Goal: Complete application form

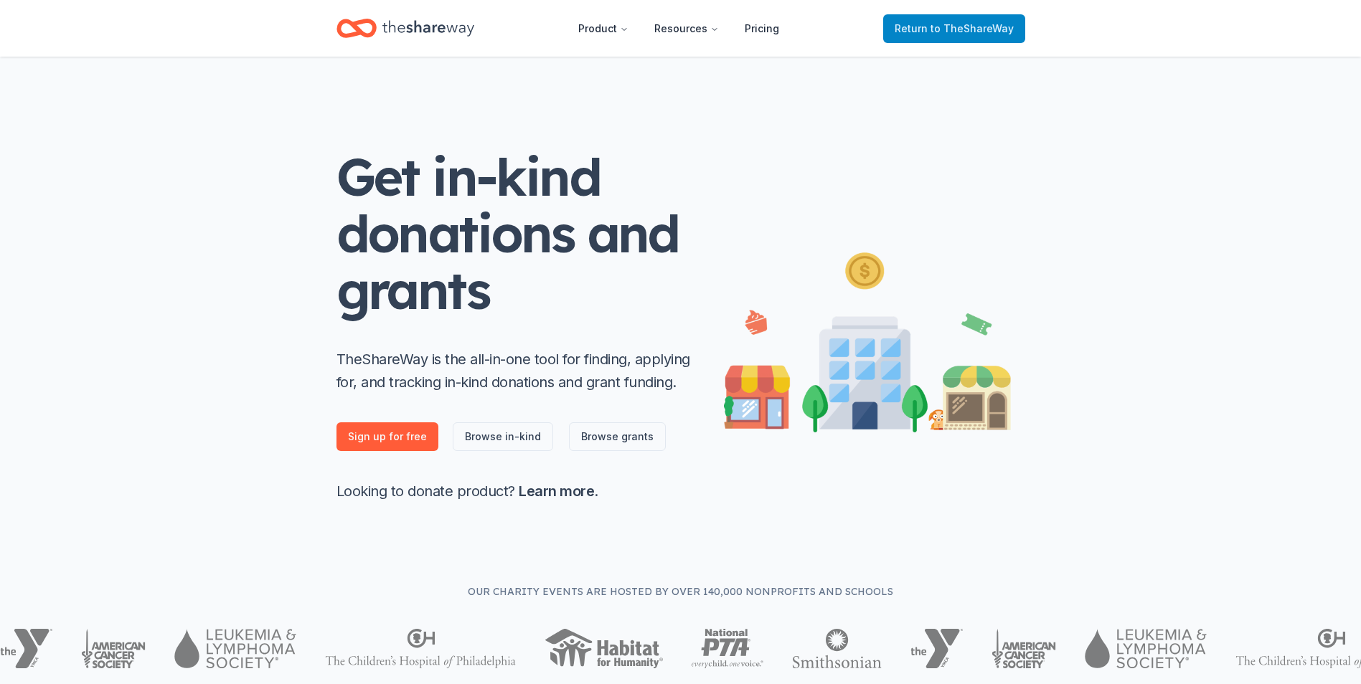
click at [917, 27] on span "Return to TheShareWay" at bounding box center [953, 28] width 119 height 17
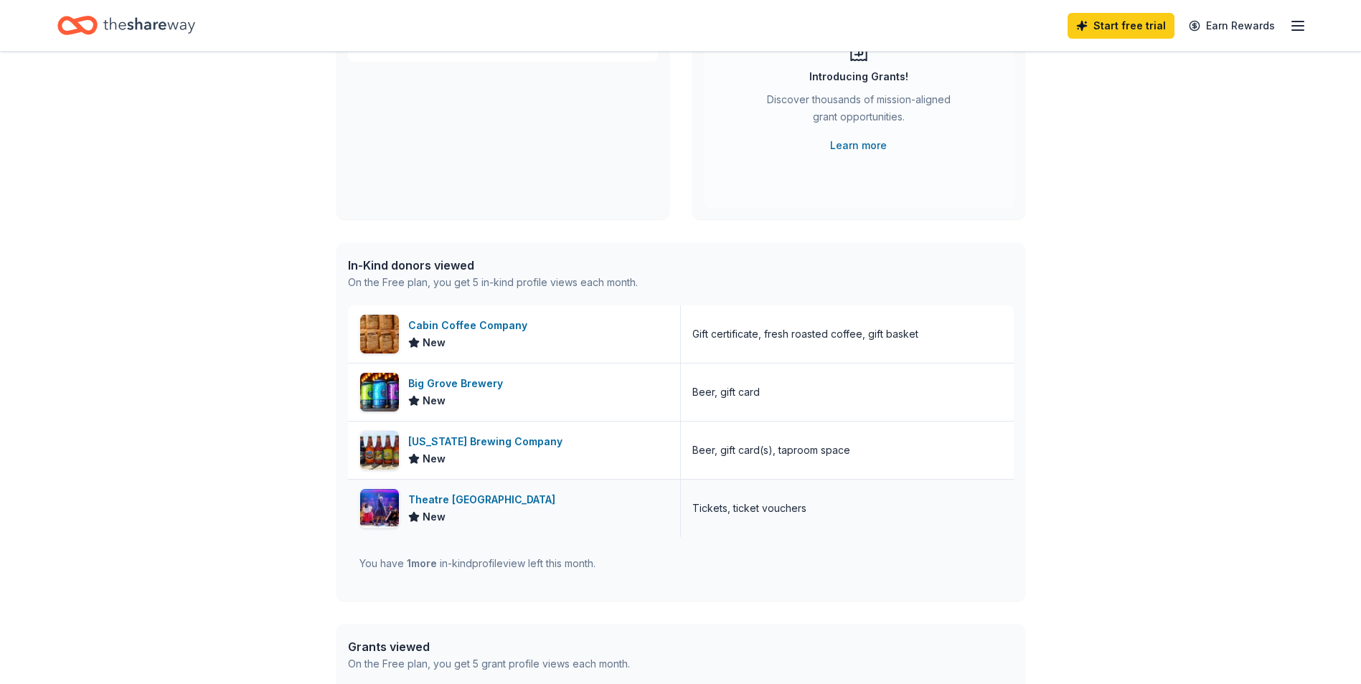
scroll to position [185, 0]
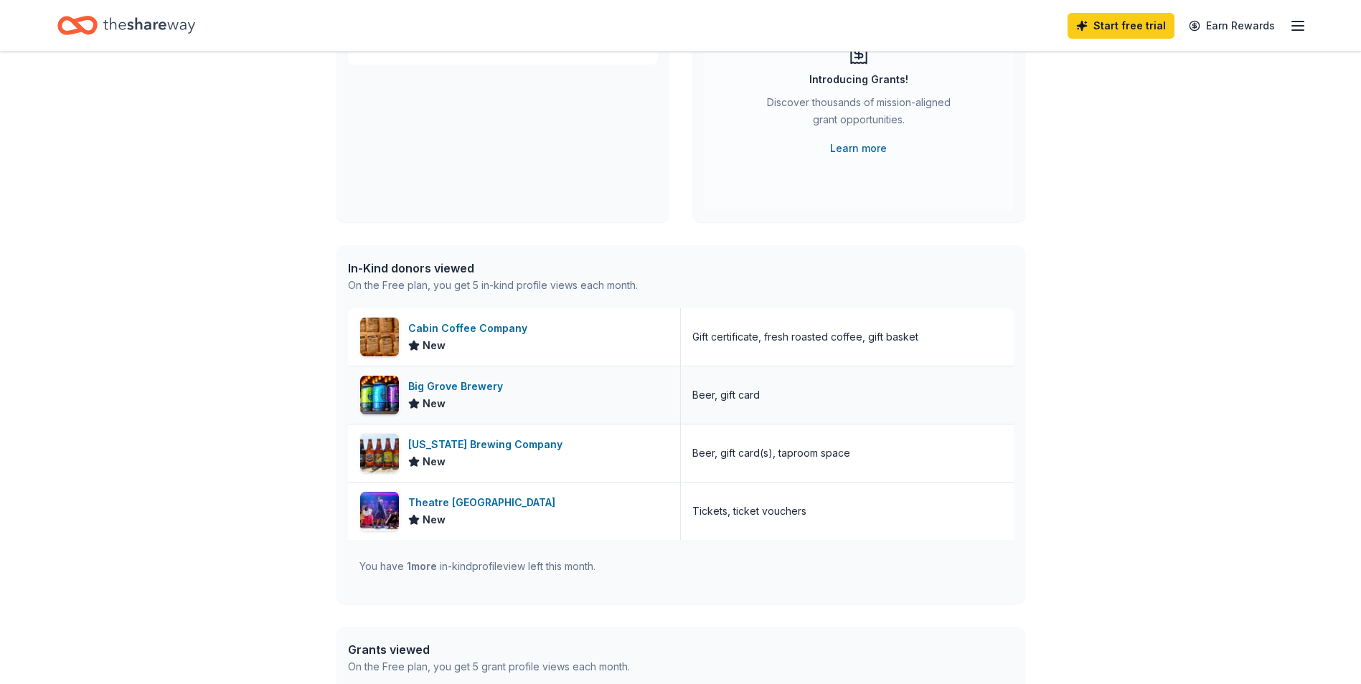
click at [460, 385] on div "Big Grove Brewery" at bounding box center [458, 386] width 100 height 17
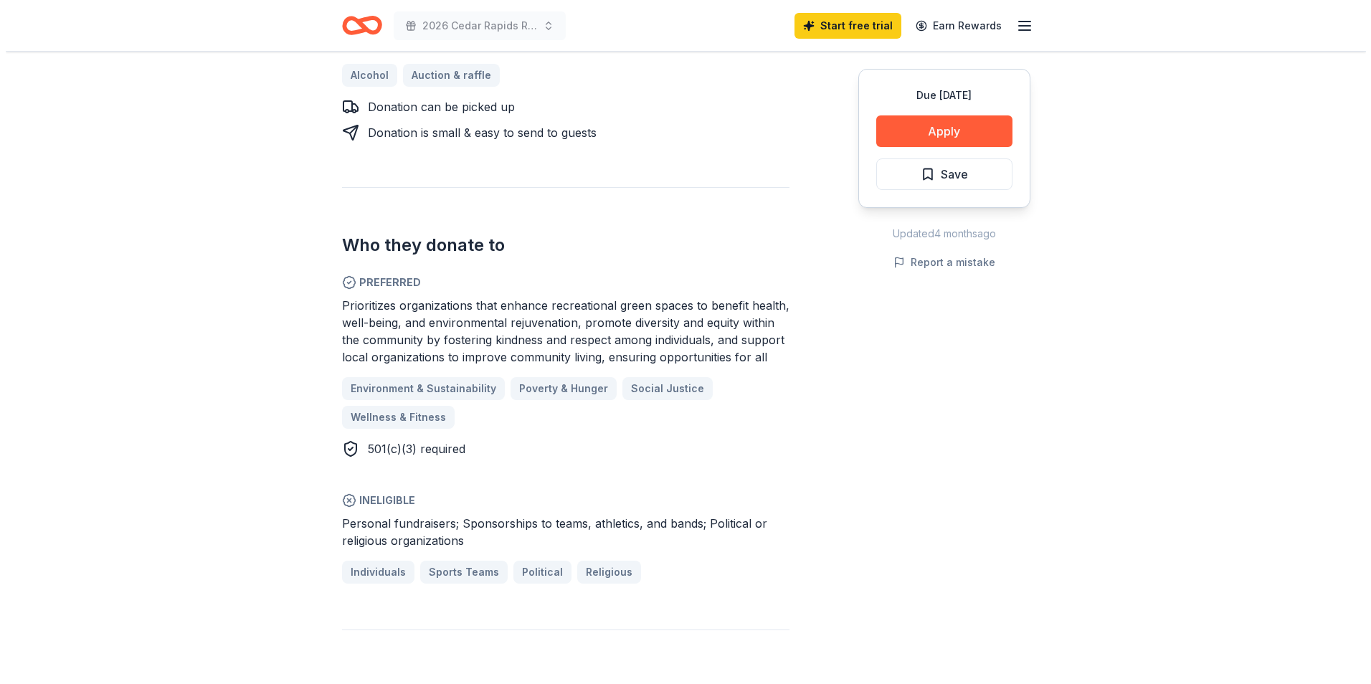
scroll to position [359, 0]
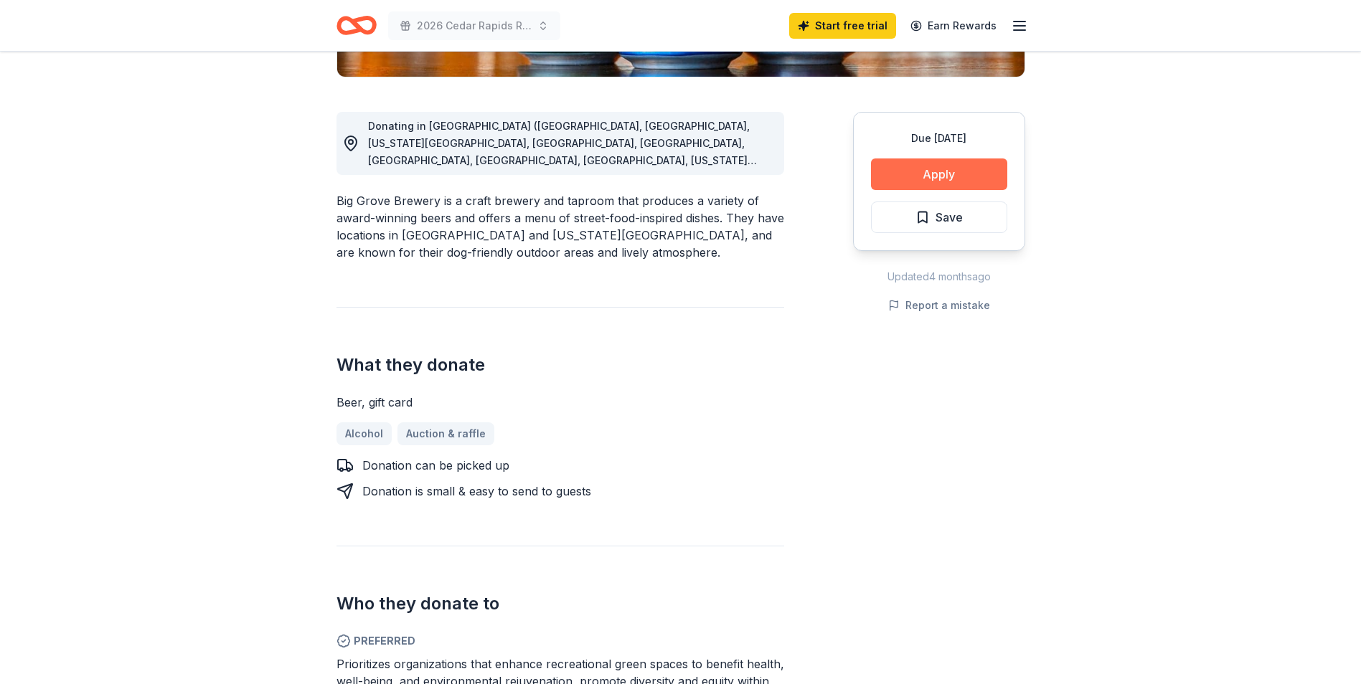
click at [922, 170] on button "Apply" at bounding box center [939, 175] width 136 height 32
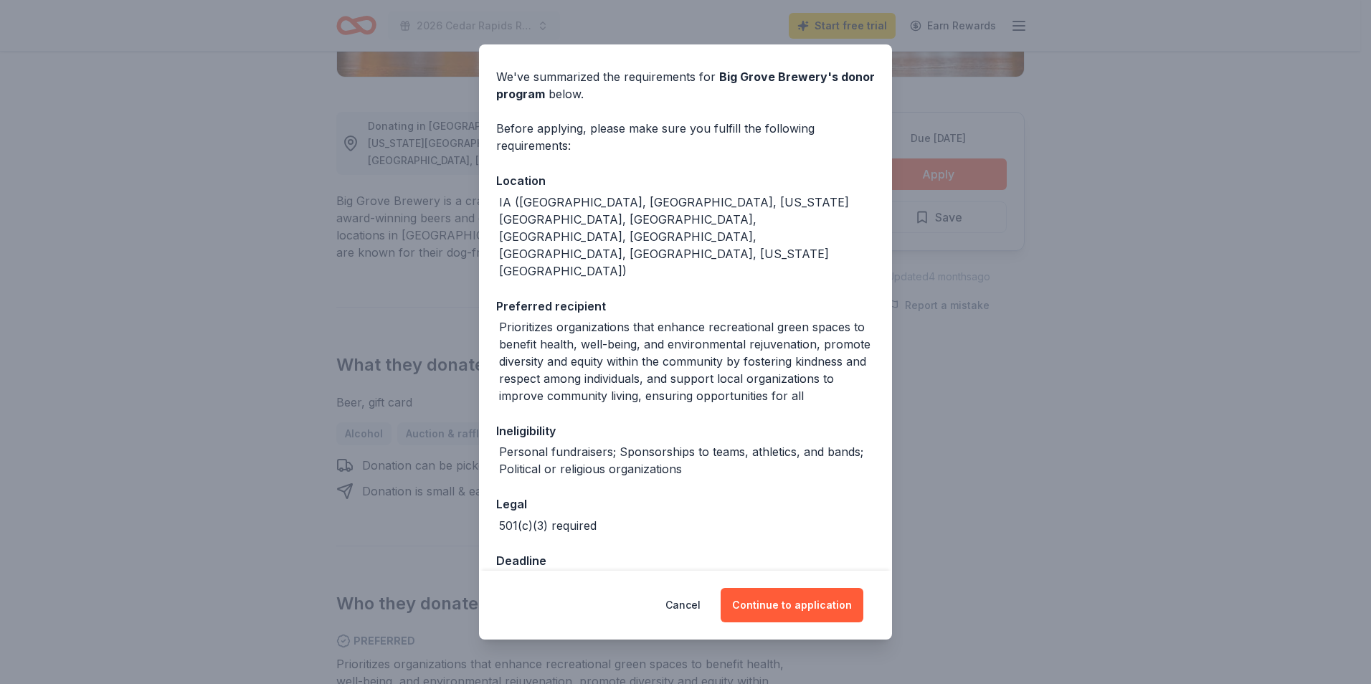
scroll to position [68, 0]
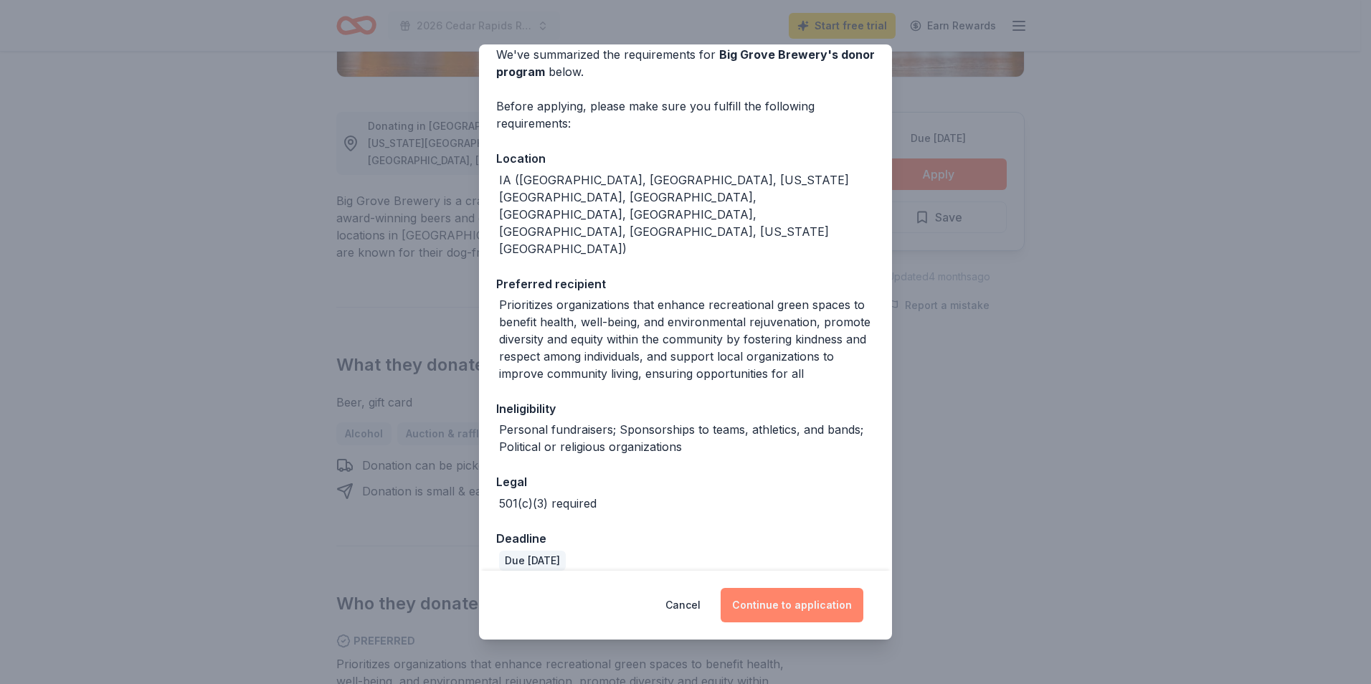
click at [785, 609] on button "Continue to application" at bounding box center [792, 605] width 143 height 34
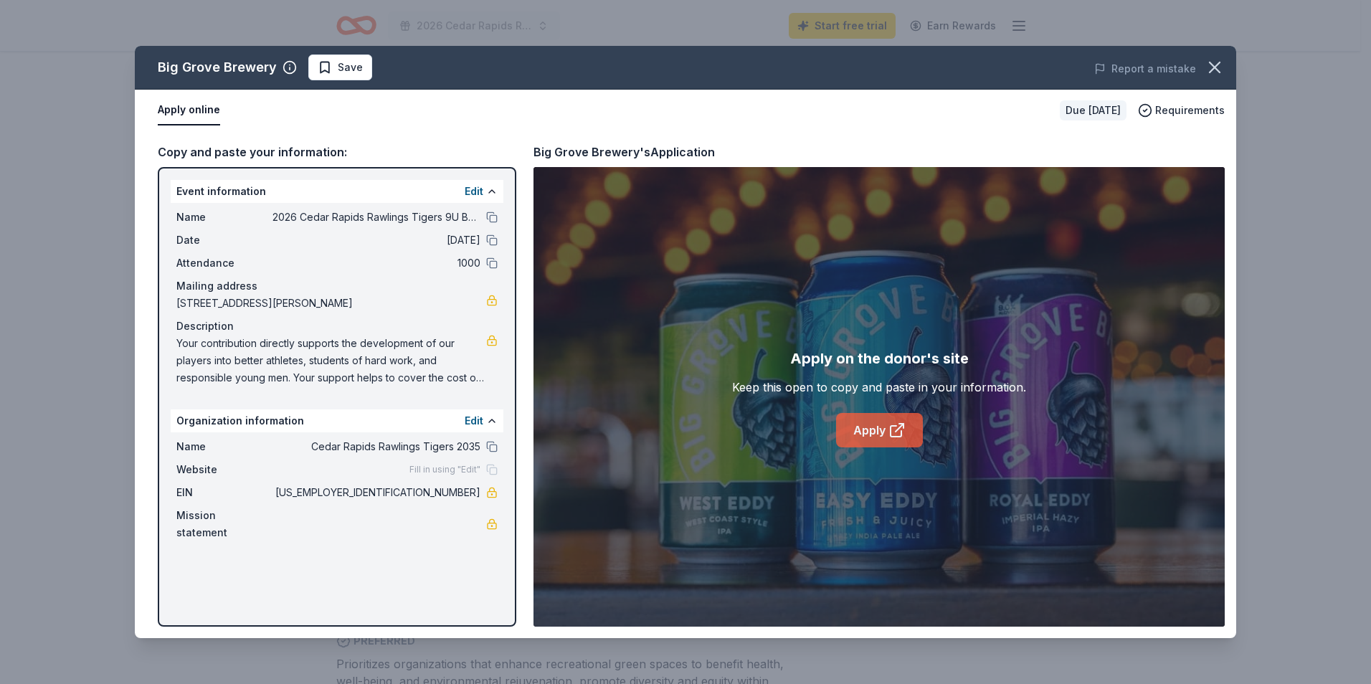
click at [863, 425] on link "Apply" at bounding box center [879, 430] width 87 height 34
